Goal: Find specific page/section: Find specific page/section

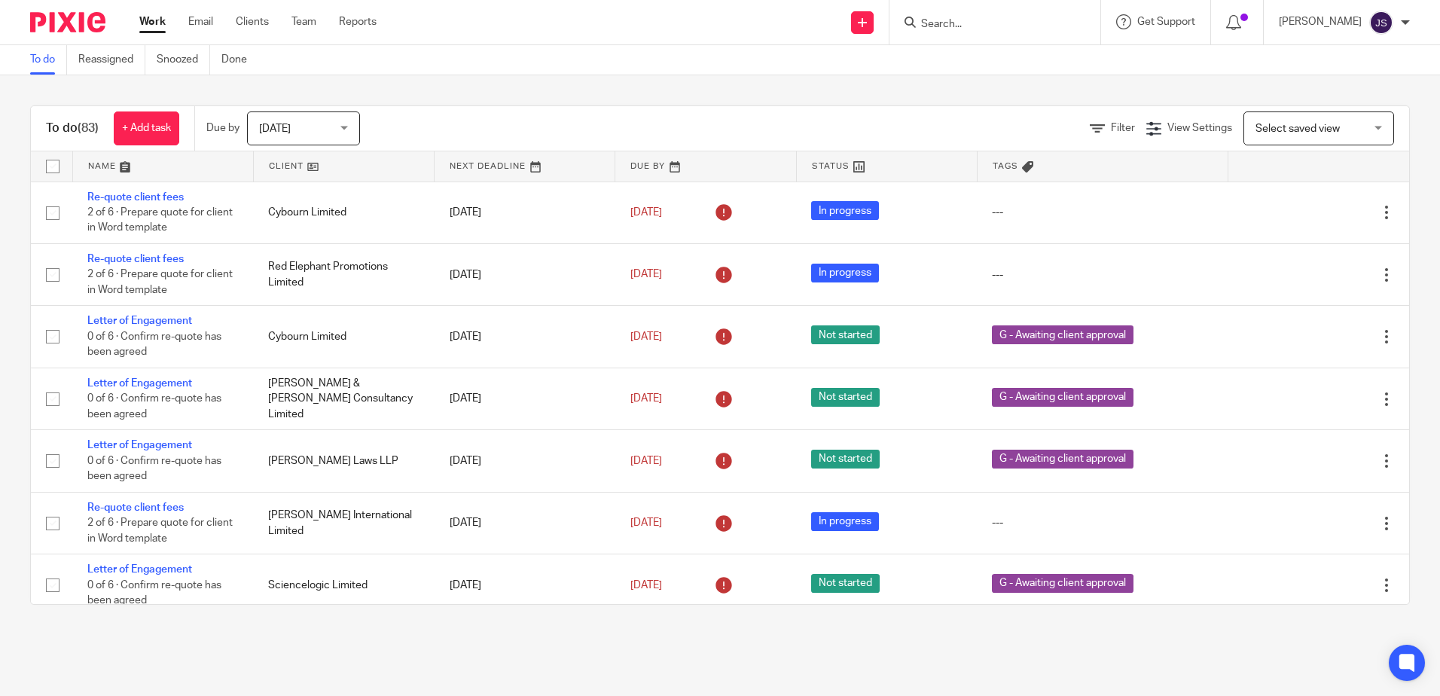
click at [957, 18] on input "Search" at bounding box center [988, 25] width 136 height 14
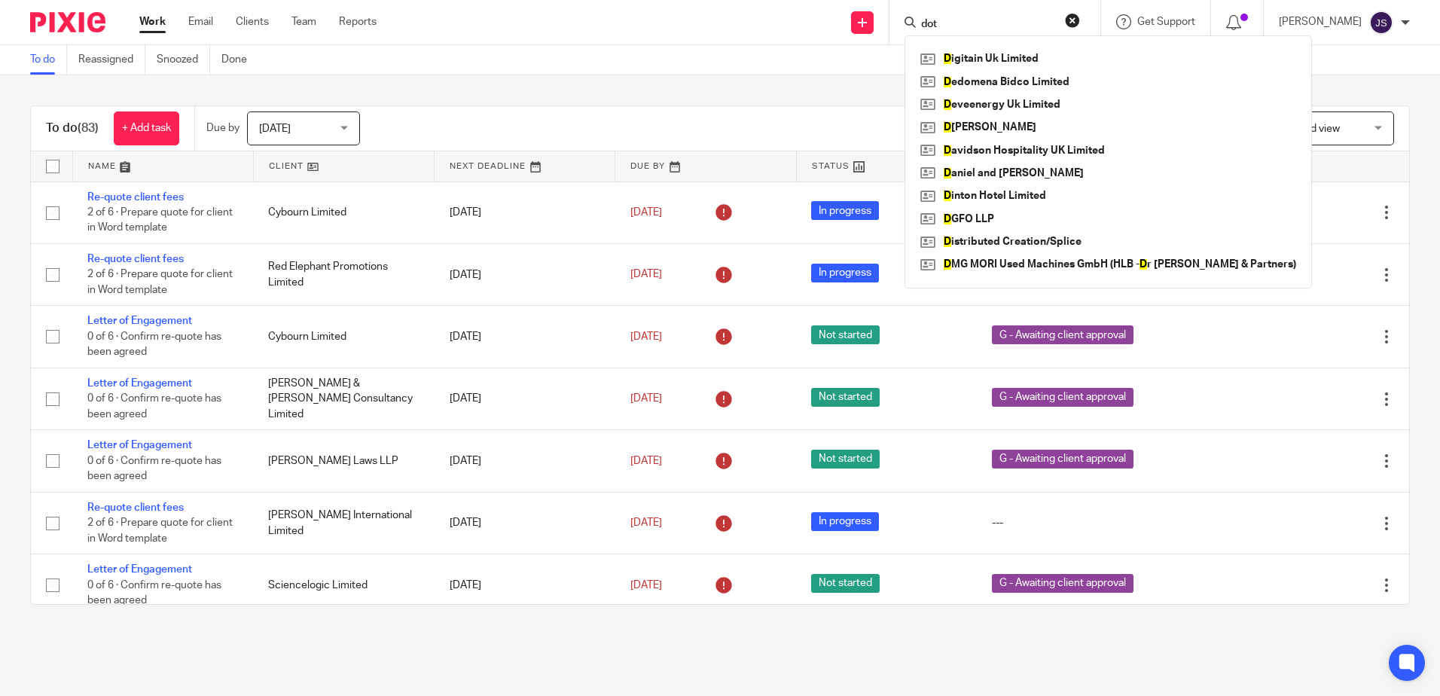
type input "dot"
click button "submit" at bounding box center [0, 0] width 0 height 0
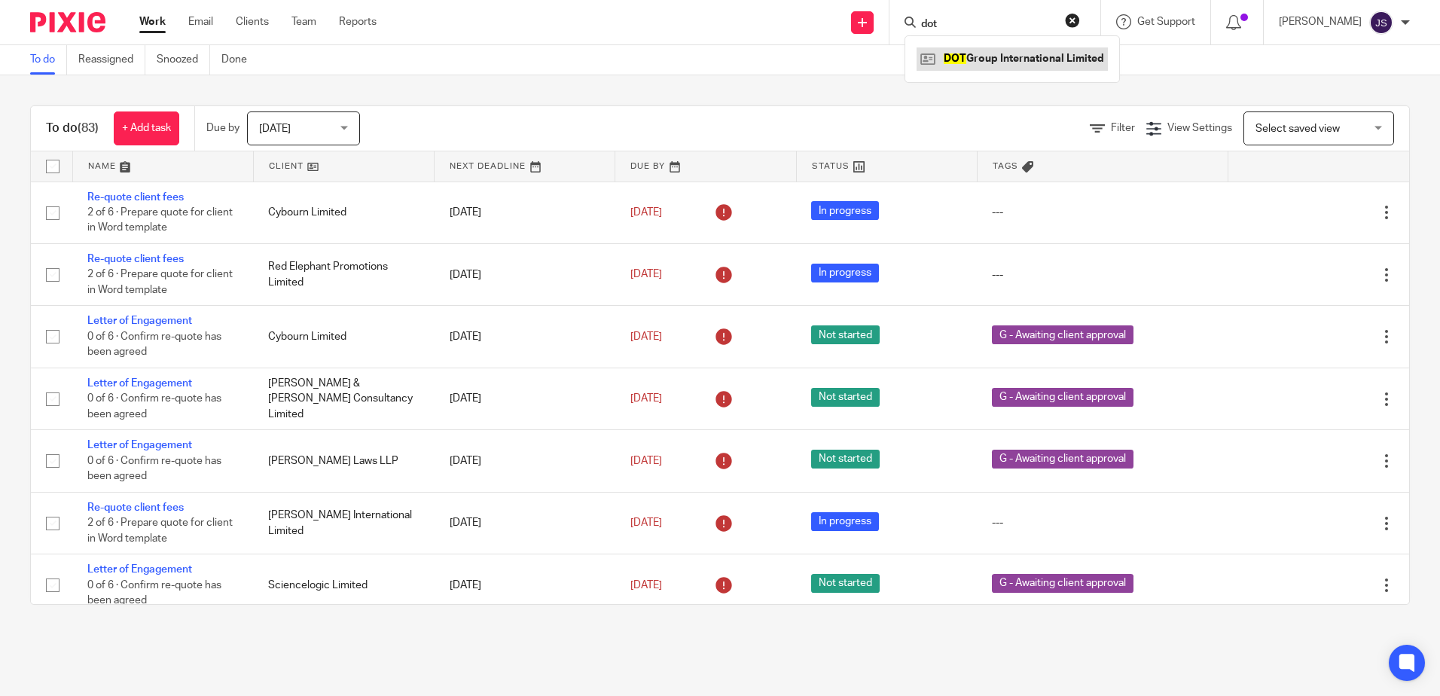
click at [1000, 61] on link at bounding box center [1012, 58] width 191 height 23
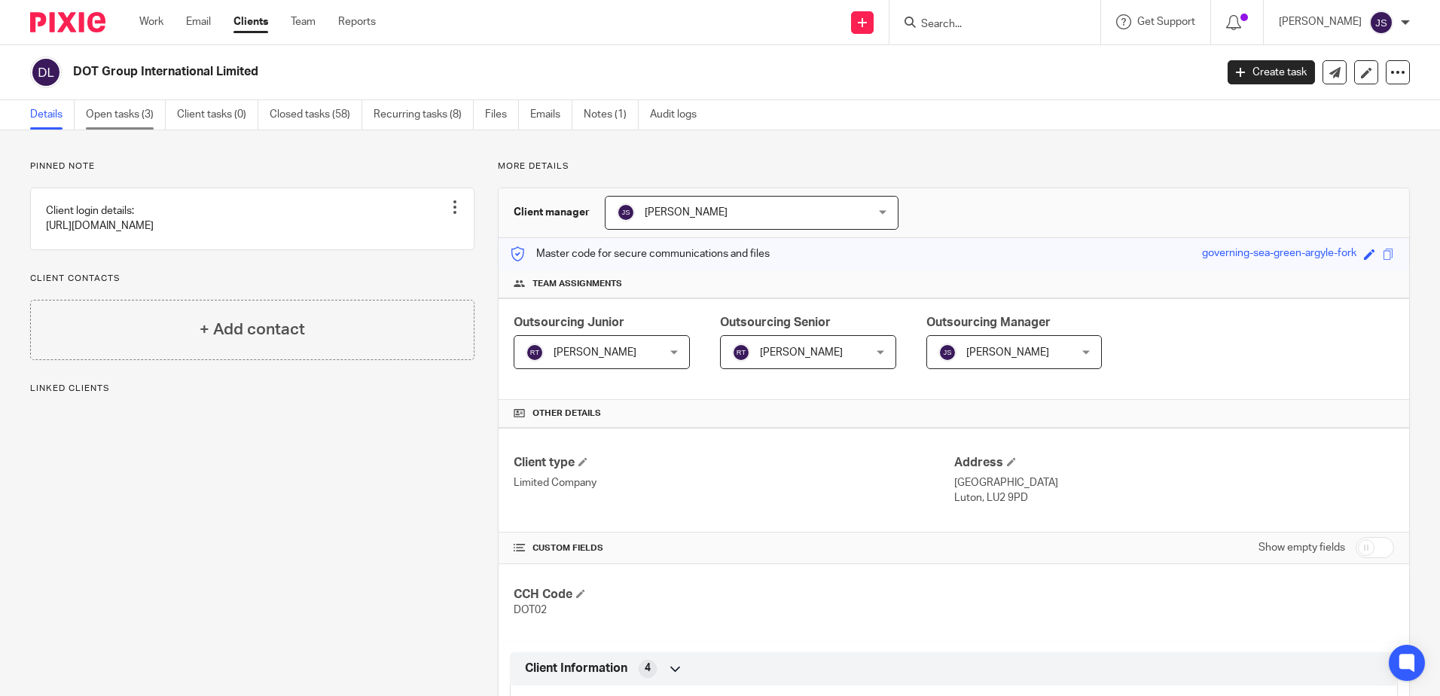
click at [158, 111] on link "Open tasks (3)" at bounding box center [126, 114] width 80 height 29
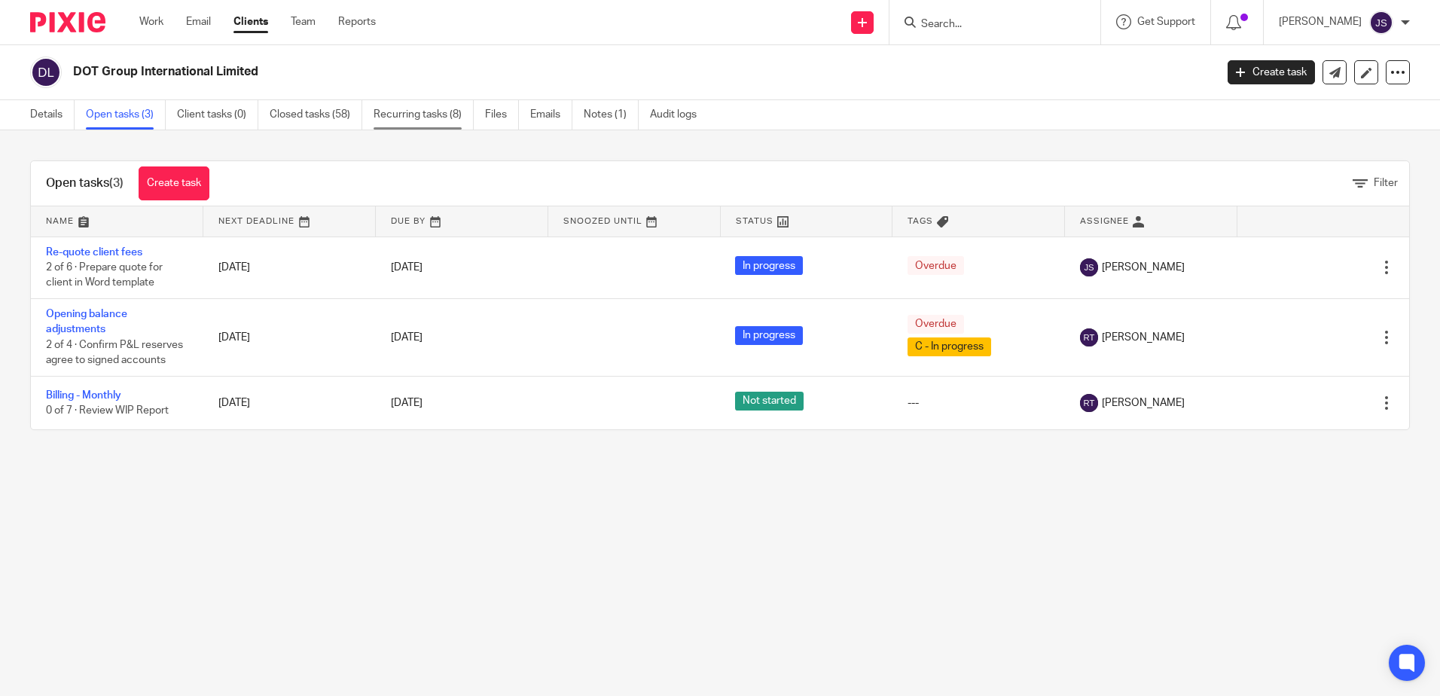
click at [409, 114] on link "Recurring tasks (8)" at bounding box center [424, 114] width 100 height 29
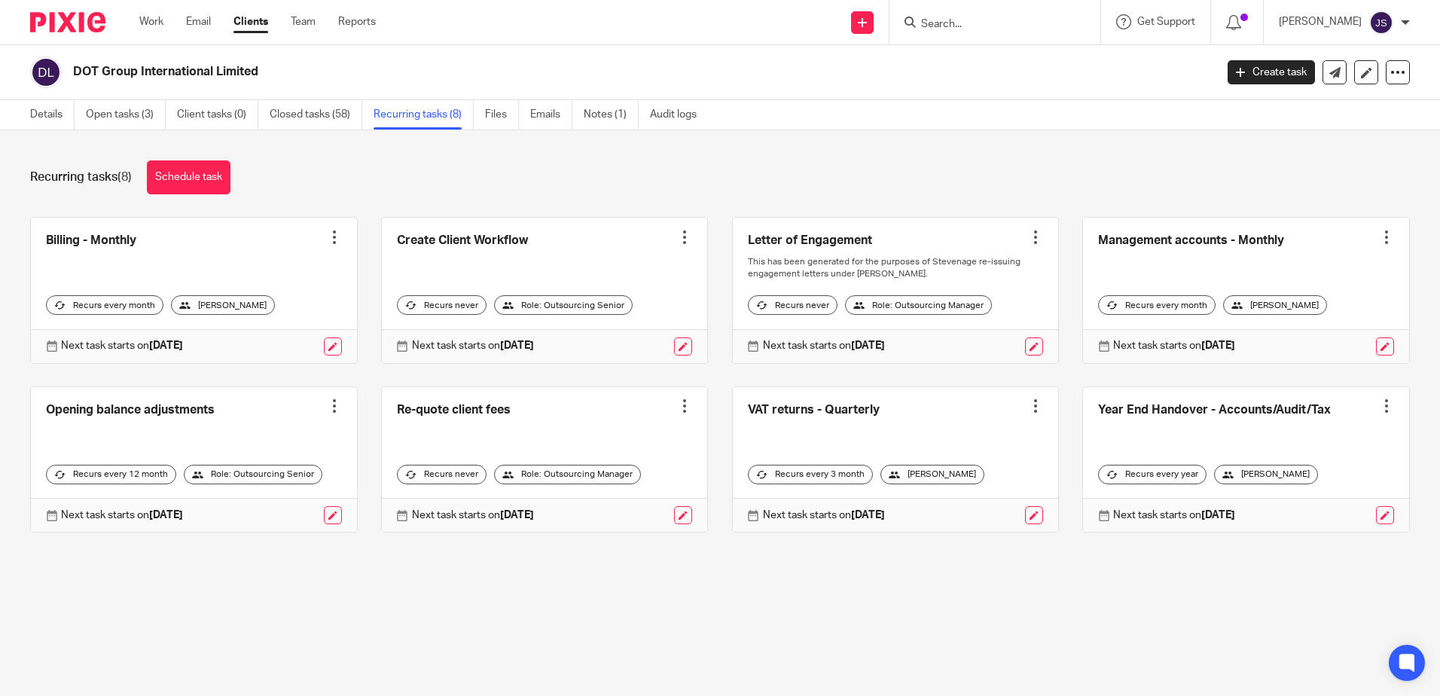
click at [885, 610] on main "DOT Group International Limited Create task Update from Companies House Export …" at bounding box center [720, 348] width 1440 height 696
click at [392, 629] on main "DOT Group International Limited Create task Update from Companies House Export …" at bounding box center [720, 348] width 1440 height 696
